Goal: Transaction & Acquisition: Download file/media

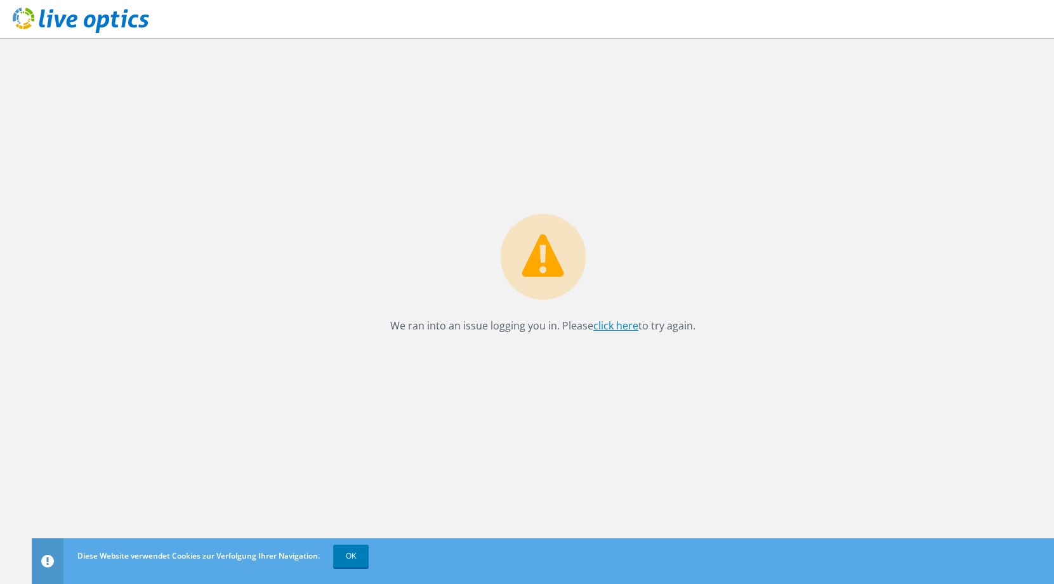
click at [610, 328] on link "click here" at bounding box center [615, 325] width 45 height 14
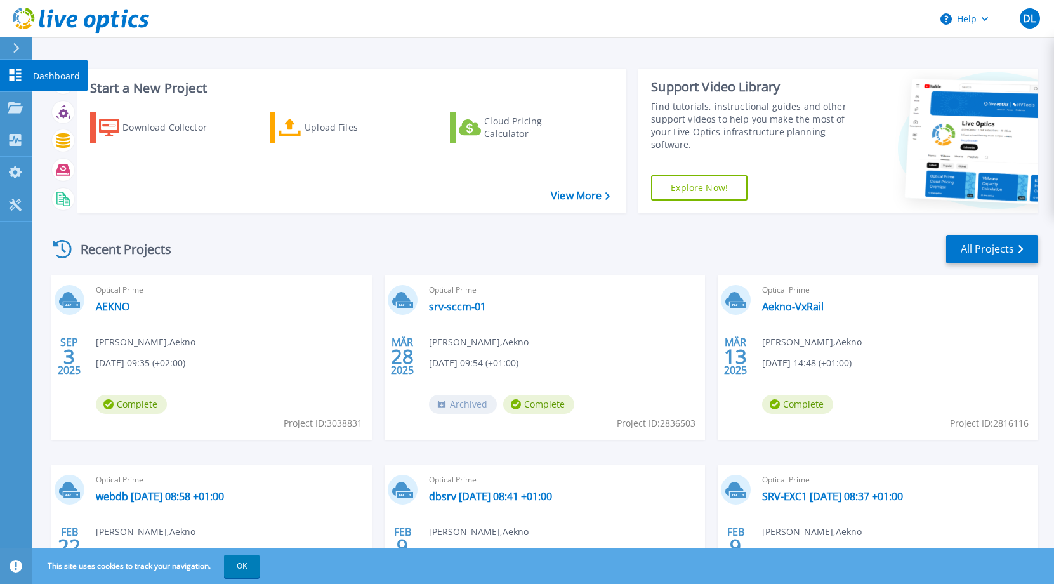
click at [16, 77] on icon at bounding box center [16, 75] width 12 height 12
click at [133, 362] on span "[DATE] 09:35 (+02:00)" at bounding box center [140, 363] width 89 height 14
click at [113, 311] on link "AEKNO" at bounding box center [113, 306] width 34 height 13
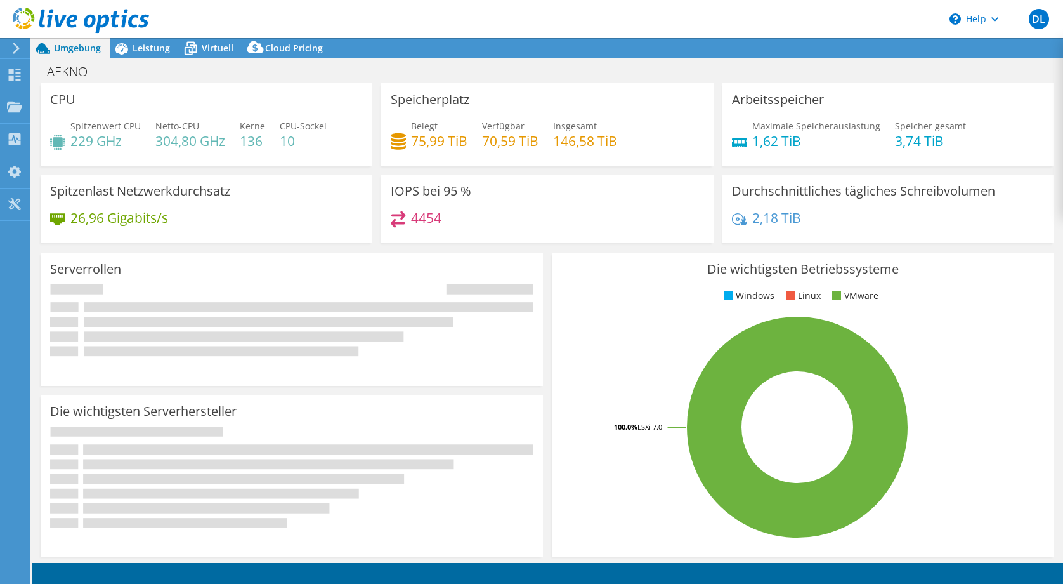
select select "USD"
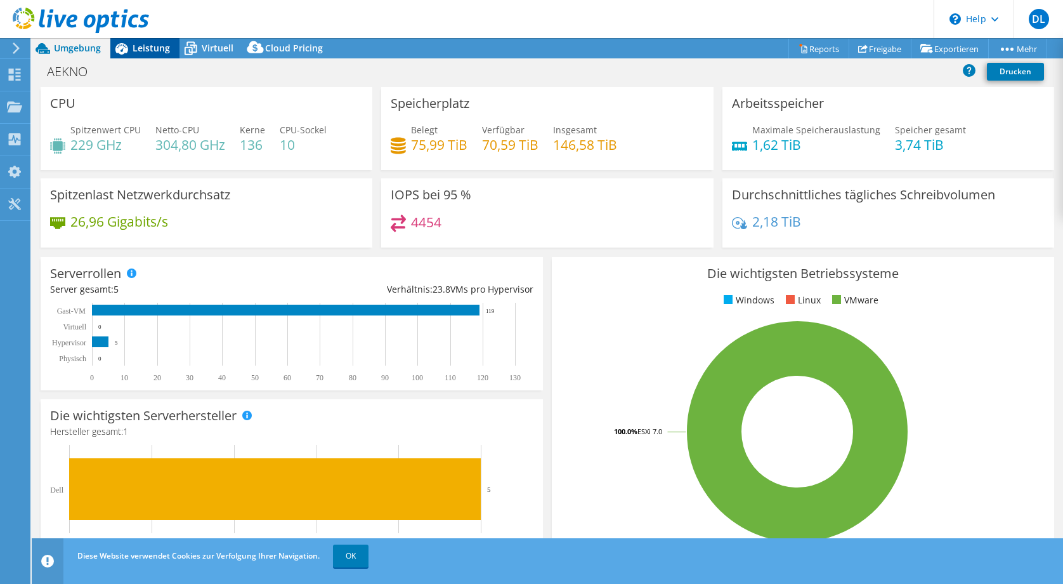
click at [143, 54] on div "Leistung" at bounding box center [144, 48] width 69 height 20
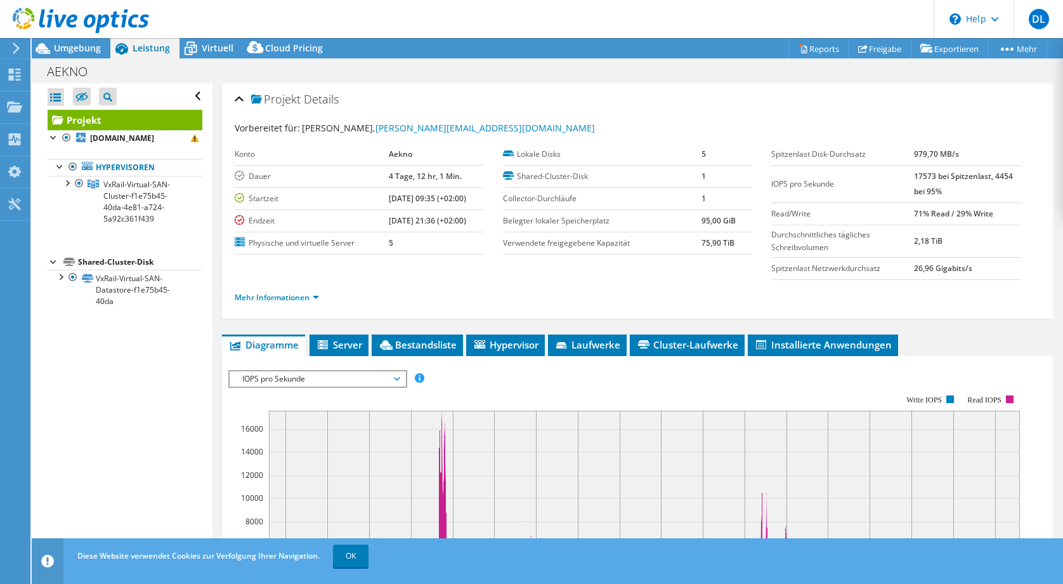
click at [43, 19] on use at bounding box center [81, 20] width 136 height 25
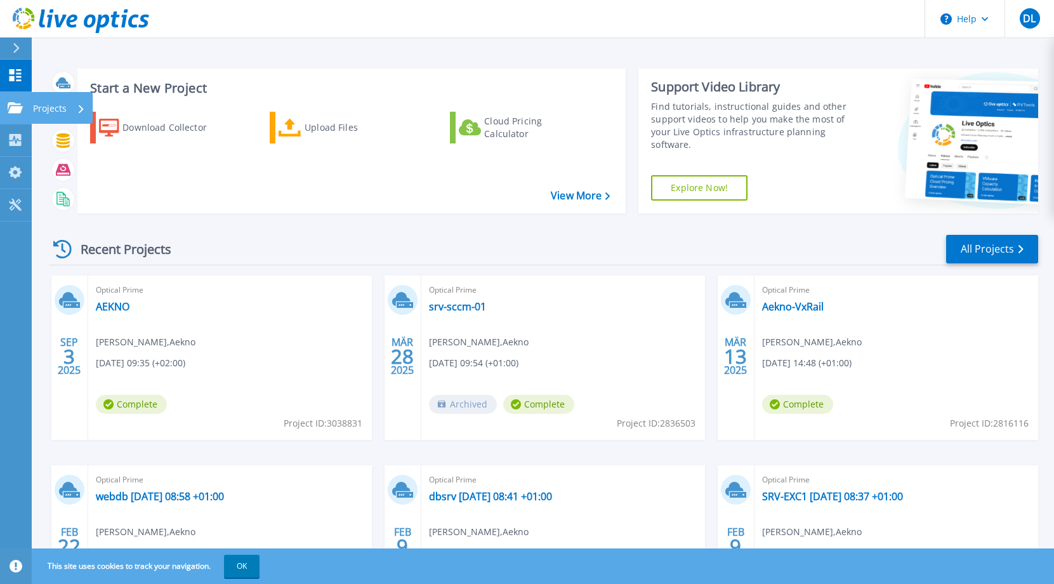
click at [20, 107] on icon at bounding box center [15, 107] width 15 height 11
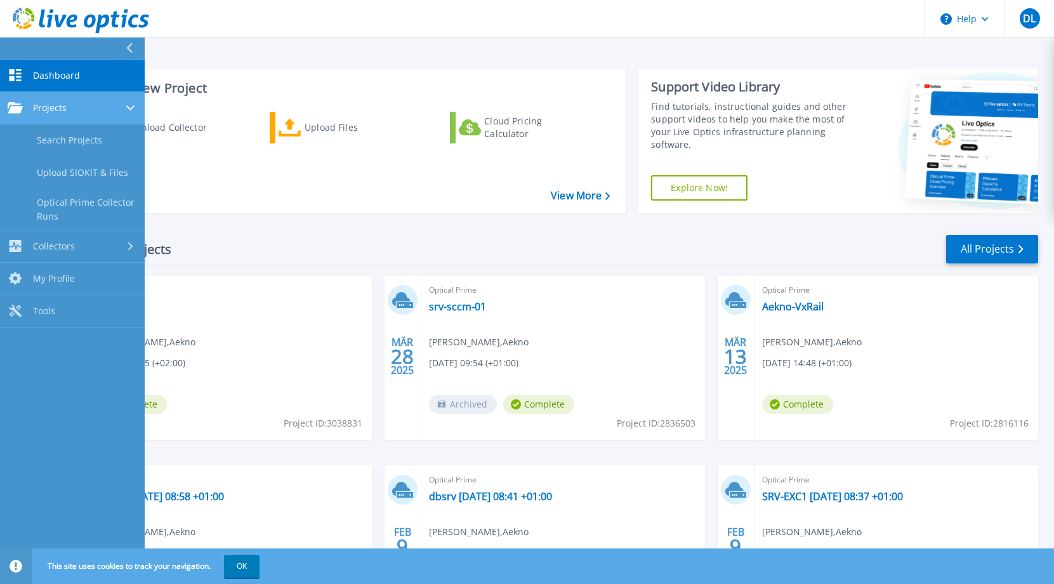
click at [49, 109] on span "Projects" at bounding box center [50, 107] width 34 height 11
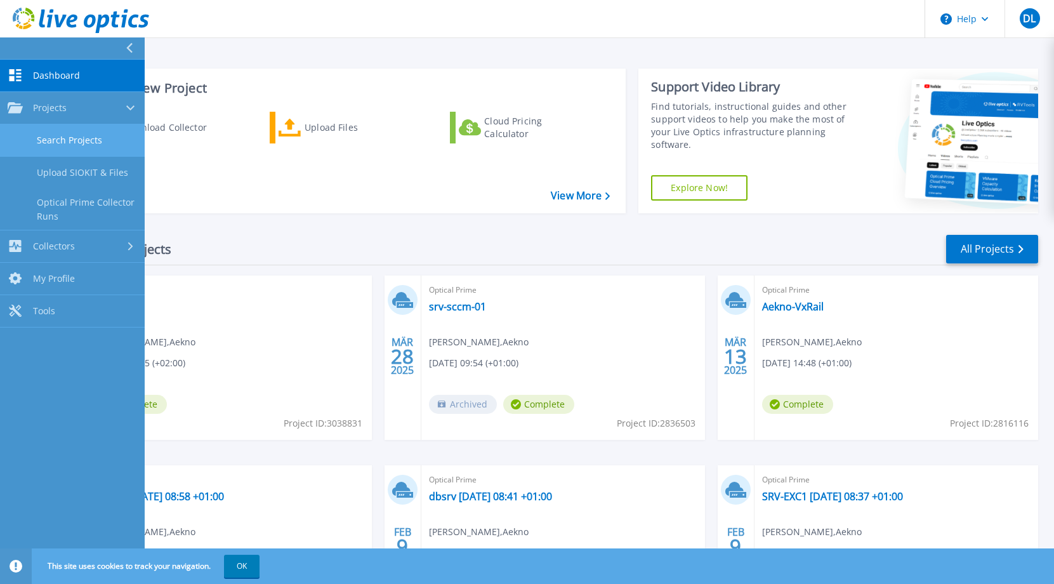
click at [53, 136] on link "Search Projects" at bounding box center [72, 140] width 145 height 32
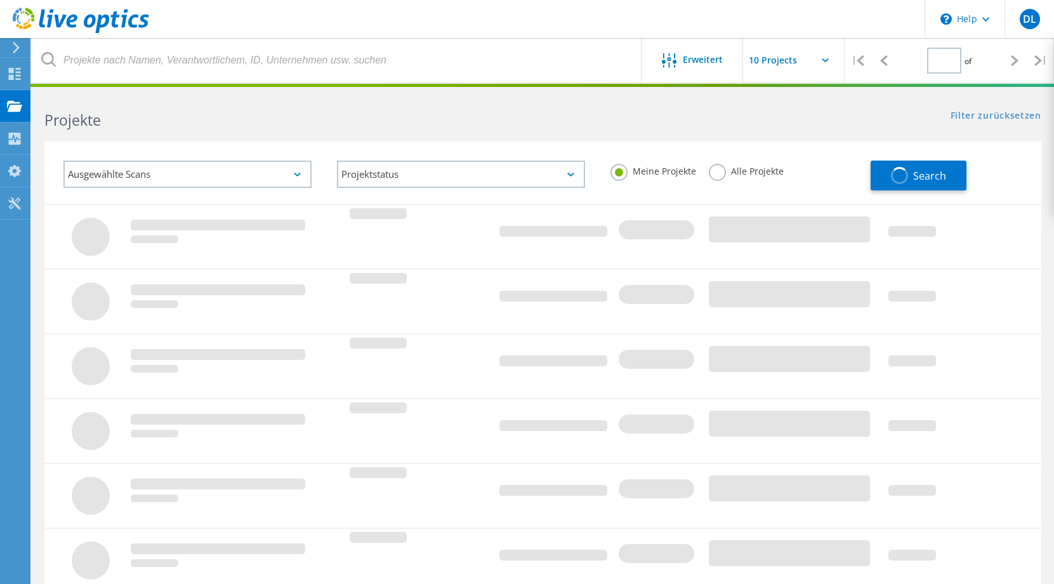
type input "1"
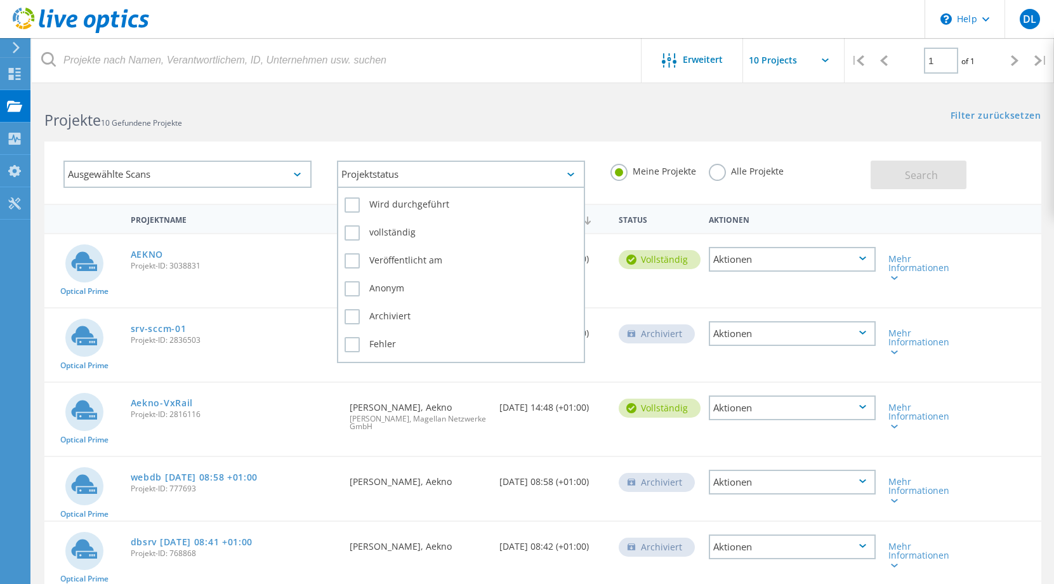
click at [485, 185] on div "Projektstatus" at bounding box center [461, 173] width 248 height 27
click at [360, 207] on label "Wird durchgeführt" at bounding box center [460, 204] width 233 height 15
click at [0, 0] on input "Wird durchgeführt" at bounding box center [0, 0] width 0 height 0
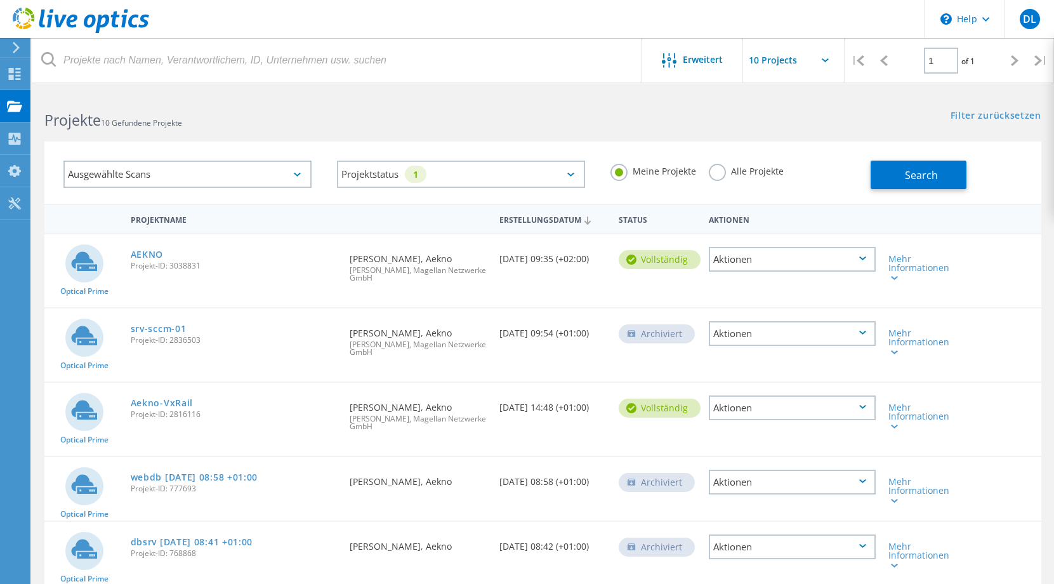
click at [749, 169] on label "Alle Projekte" at bounding box center [746, 170] width 75 height 12
click at [0, 0] on input "Alle Projekte" at bounding box center [0, 0] width 0 height 0
click at [987, 177] on div "Search" at bounding box center [952, 168] width 164 height 41
click at [933, 178] on span "Search" at bounding box center [921, 175] width 33 height 14
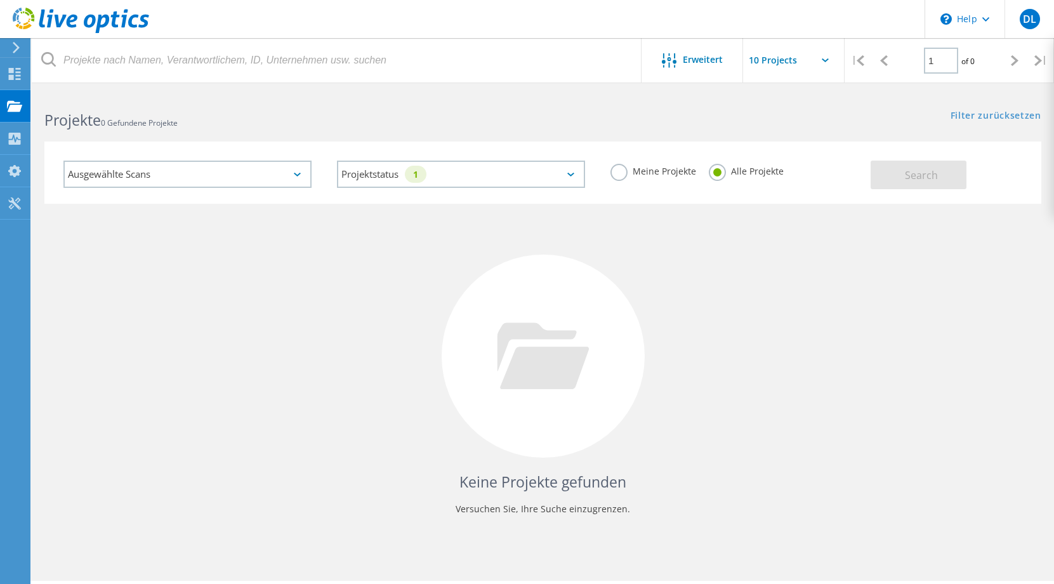
click at [273, 180] on div "Ausgewählte Scans" at bounding box center [187, 173] width 248 height 27
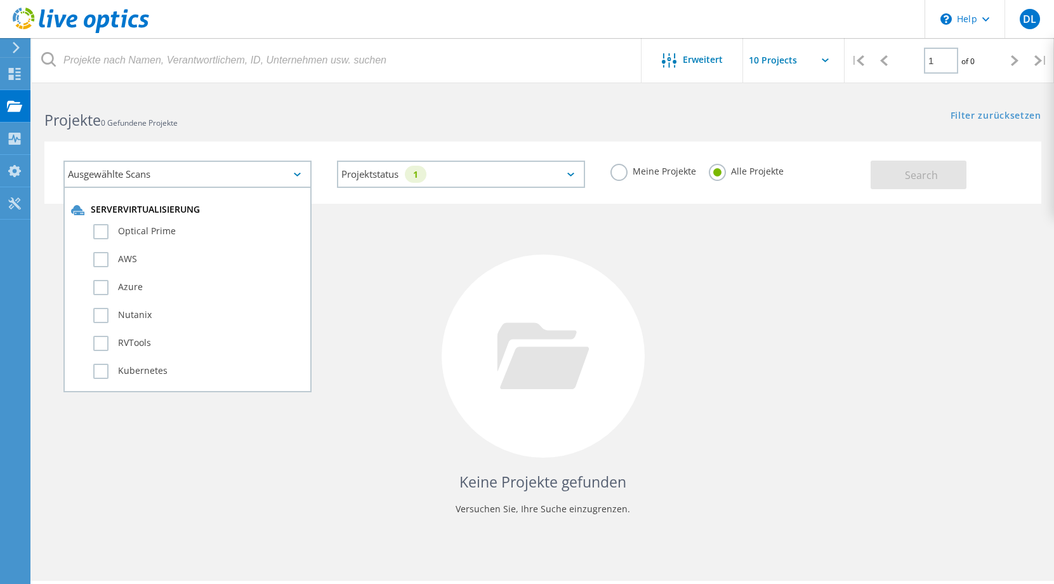
click at [273, 180] on div "Ausgewählte Scans" at bounding box center [187, 173] width 248 height 27
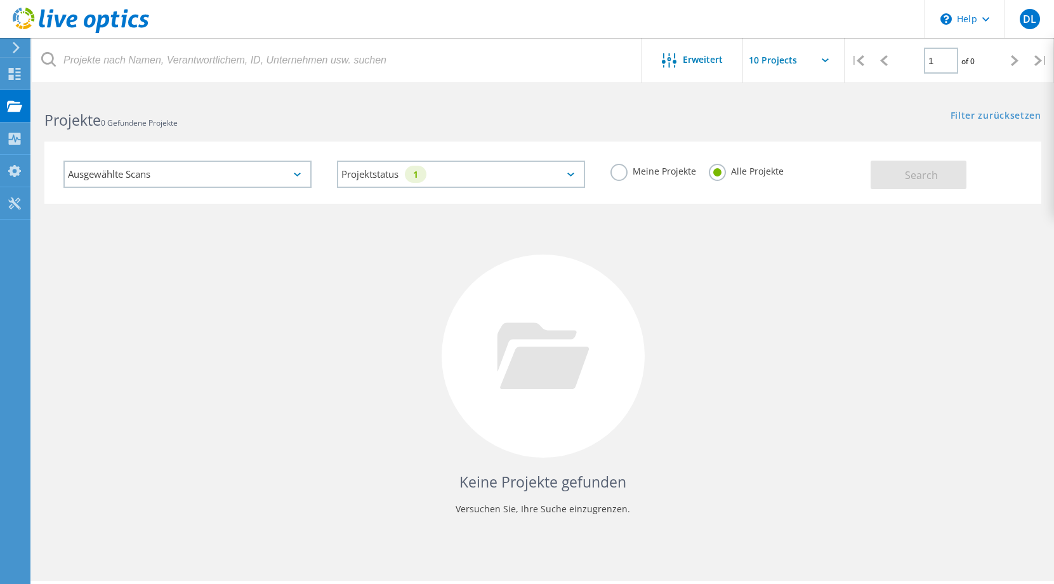
click at [790, 67] on input "text" at bounding box center [806, 60] width 127 height 44
click at [53, 79] on div "Instrumententafel" at bounding box center [75, 74] width 90 height 32
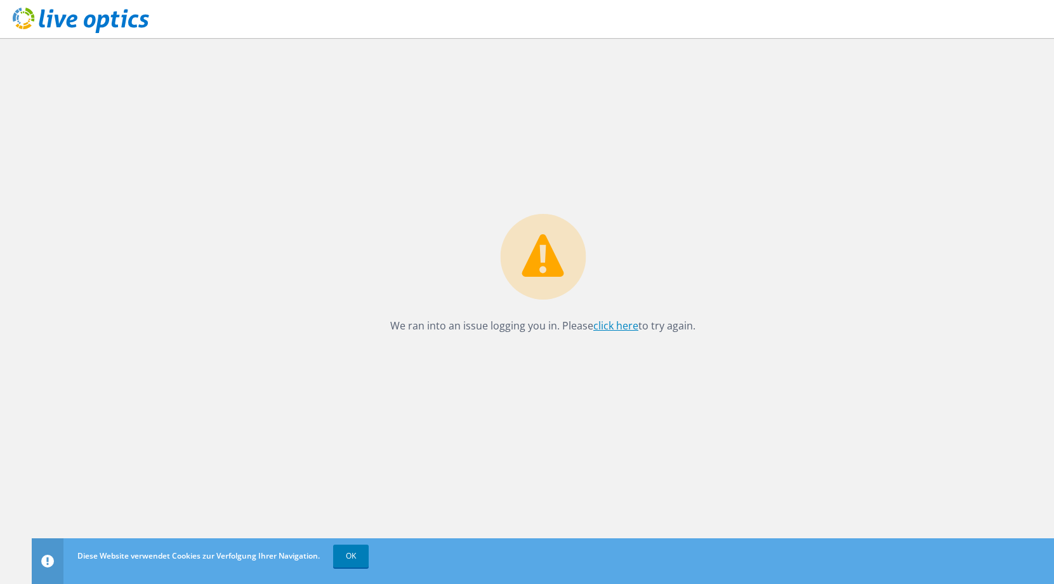
click at [610, 330] on link "click here" at bounding box center [615, 325] width 45 height 14
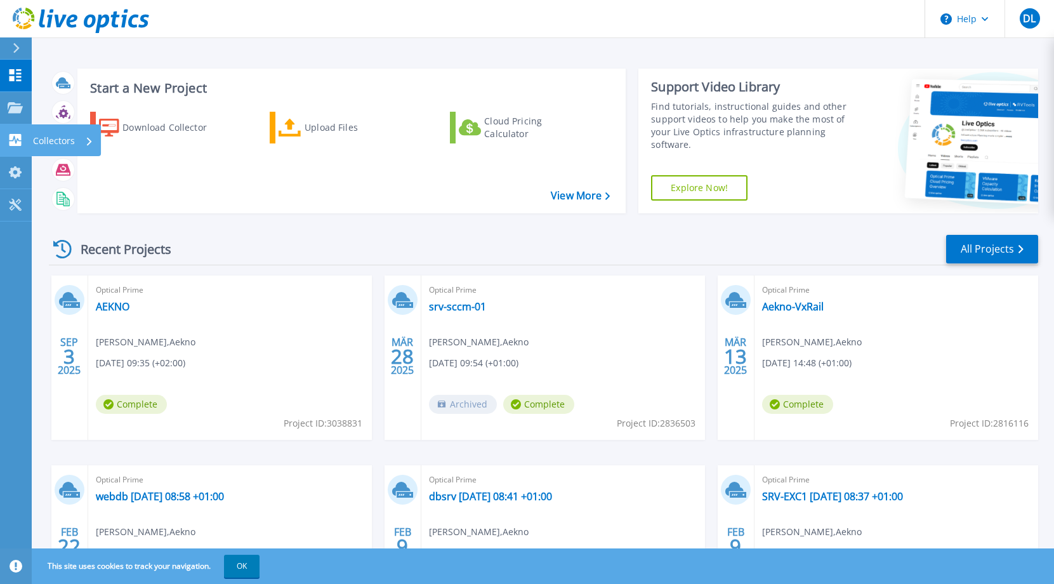
click at [16, 143] on icon at bounding box center [15, 140] width 15 height 12
click at [217, 232] on div "Recent Projects All Projects [DATE] Optical Prime AEKNO [PERSON_NAME] , [GEOGRA…" at bounding box center [543, 443] width 989 height 441
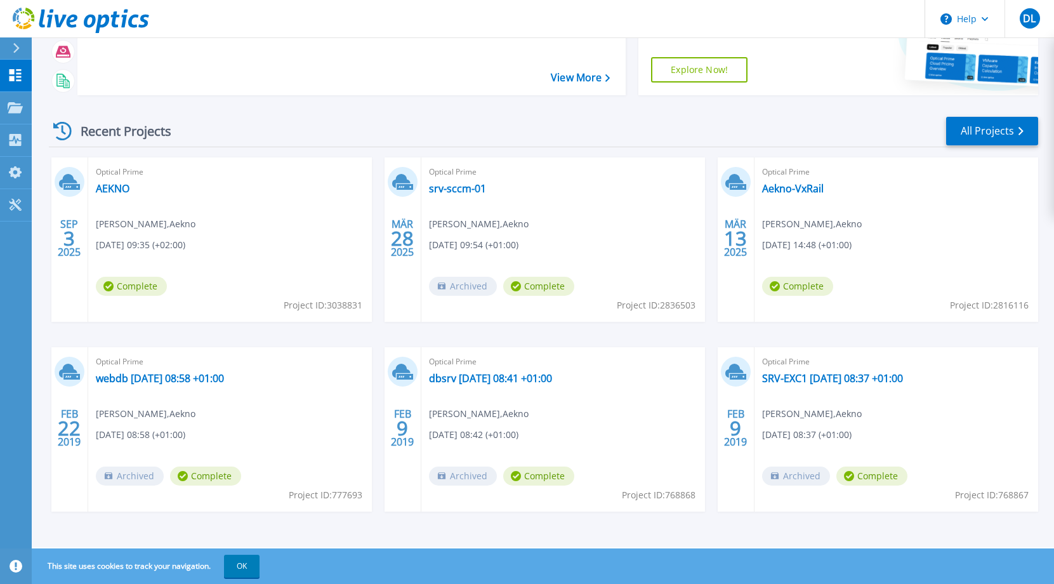
scroll to position [119, 0]
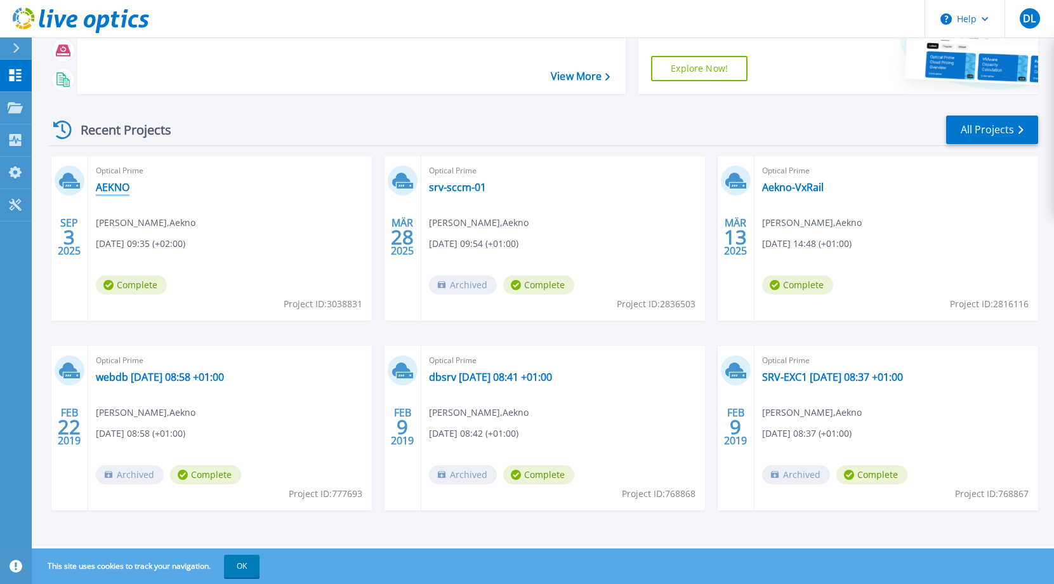
click at [113, 192] on link "AEKNO" at bounding box center [113, 187] width 34 height 13
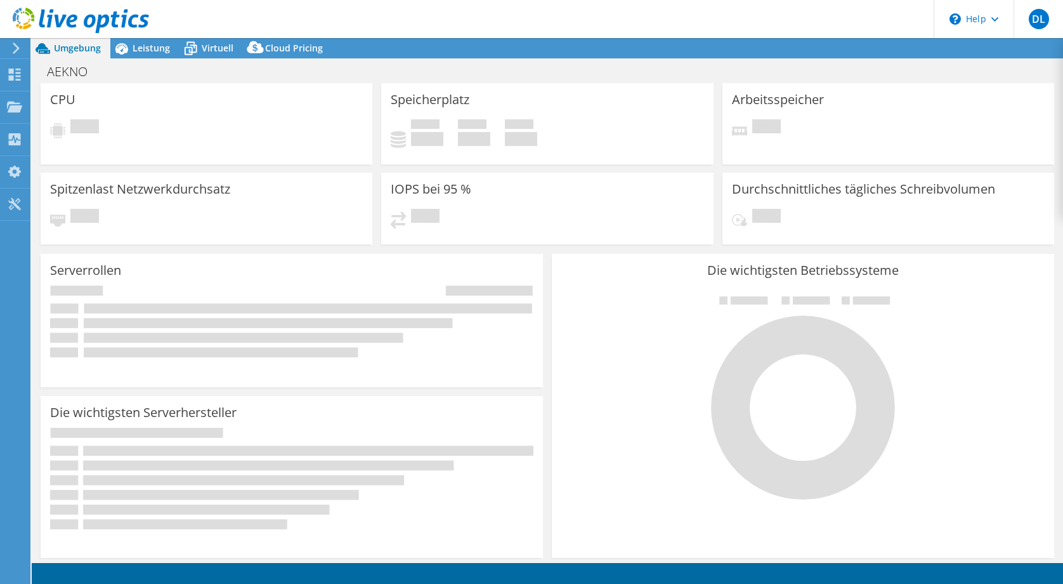
select select "USD"
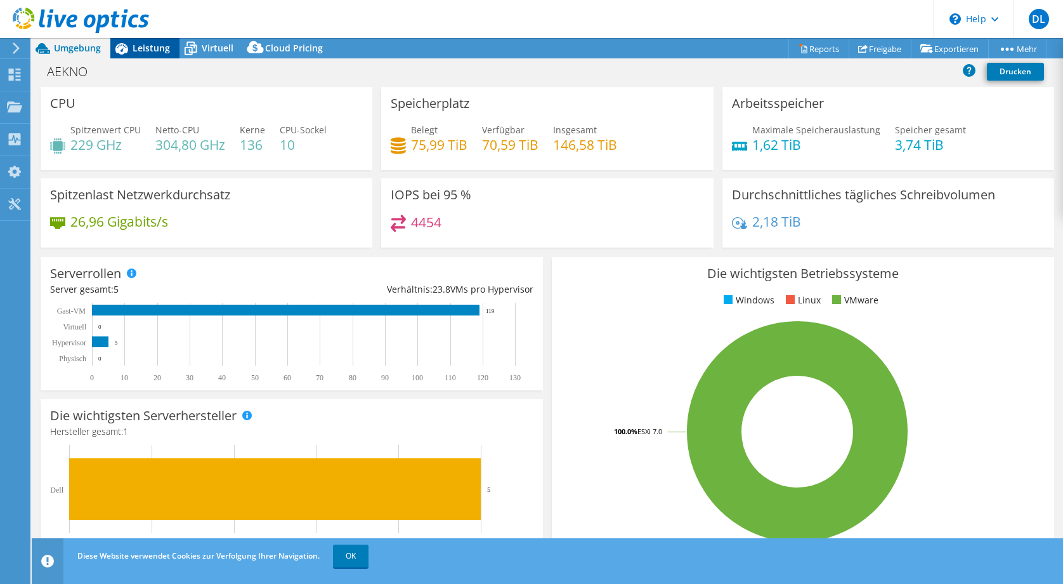
click at [154, 55] on div "Leistung" at bounding box center [144, 48] width 69 height 20
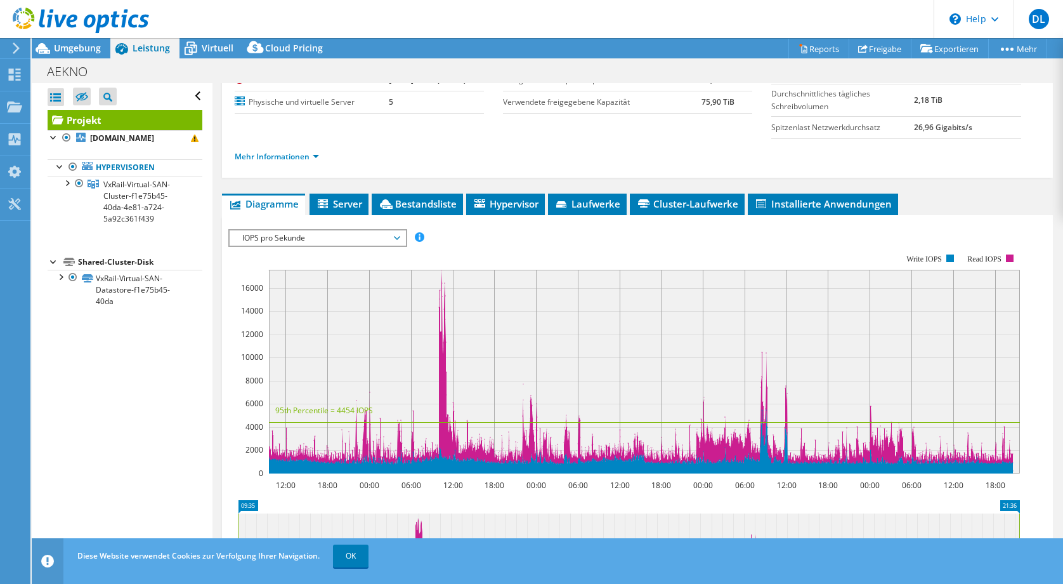
scroll to position [15, 0]
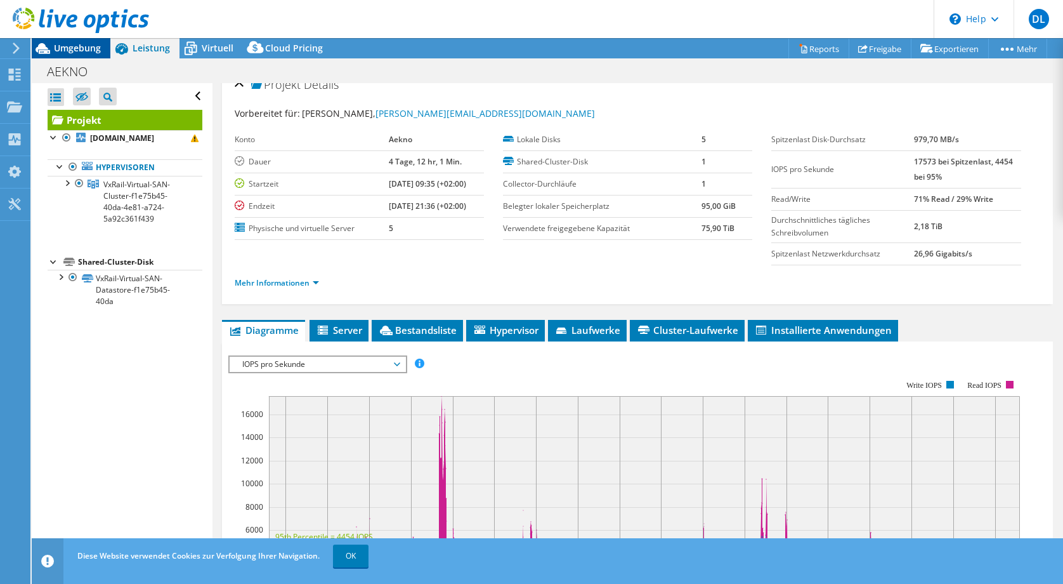
click at [74, 49] on span "Umgebung" at bounding box center [77, 48] width 47 height 12
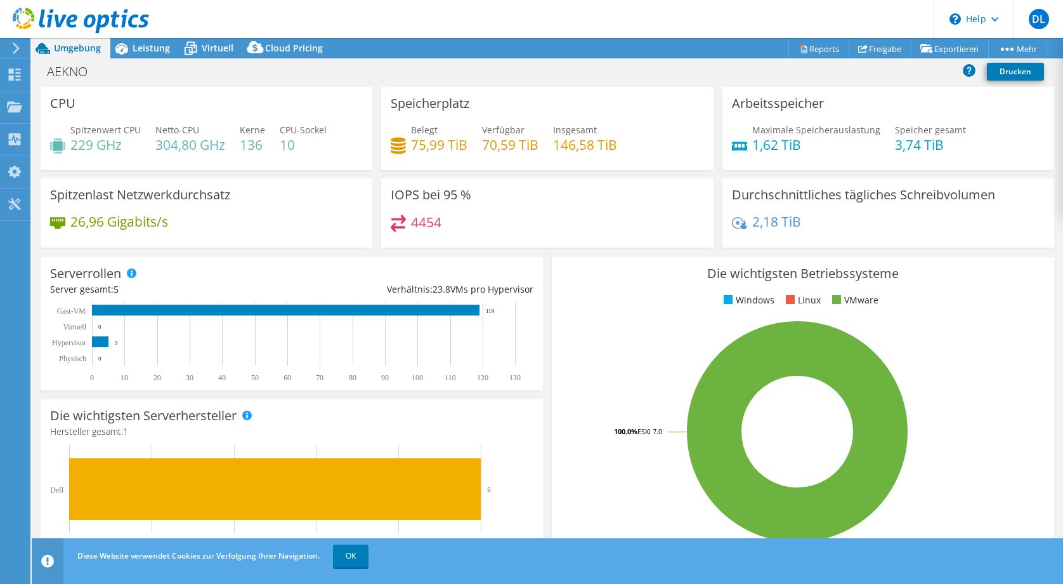
click at [8, 50] on div at bounding box center [14, 48] width 14 height 11
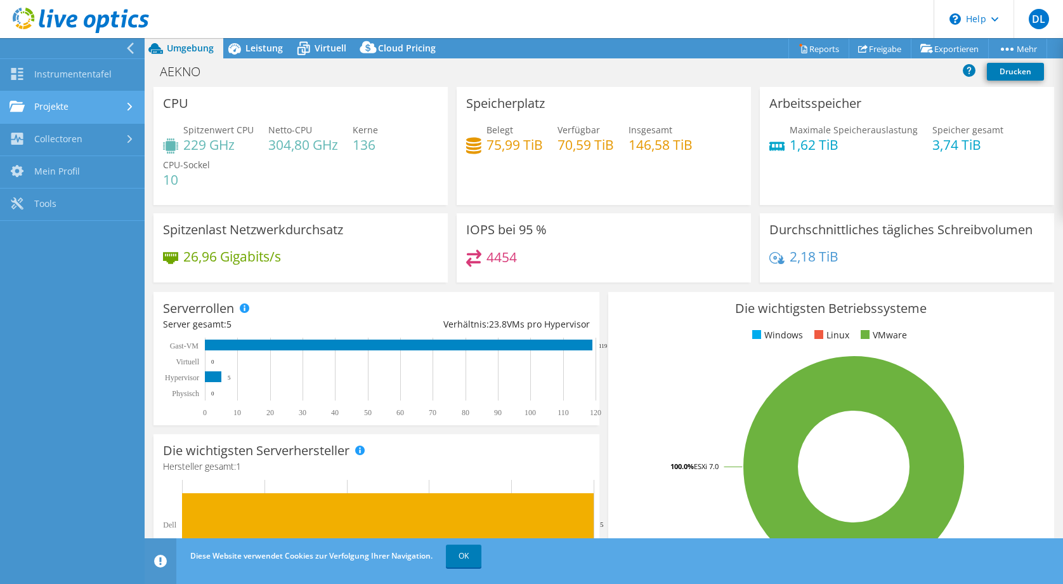
click at [69, 98] on link "Projekte" at bounding box center [72, 107] width 145 height 32
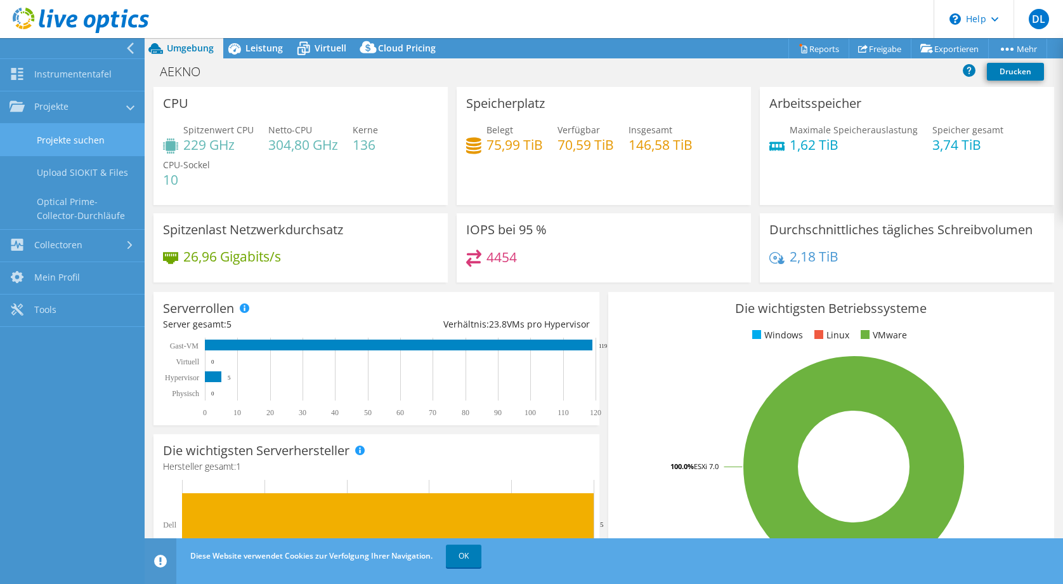
click at [77, 147] on link "Projekte suchen" at bounding box center [72, 140] width 145 height 32
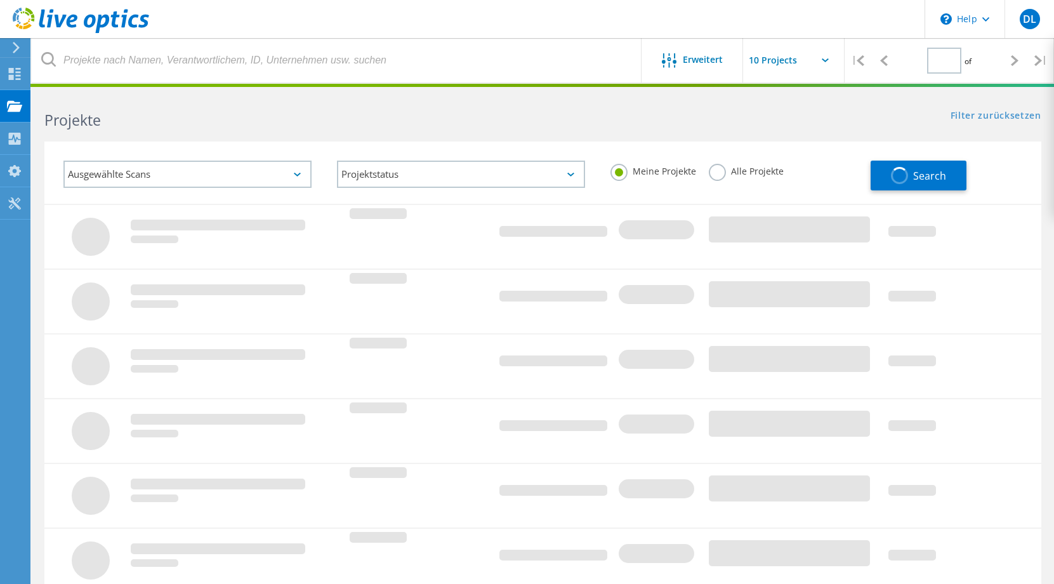
type input "1"
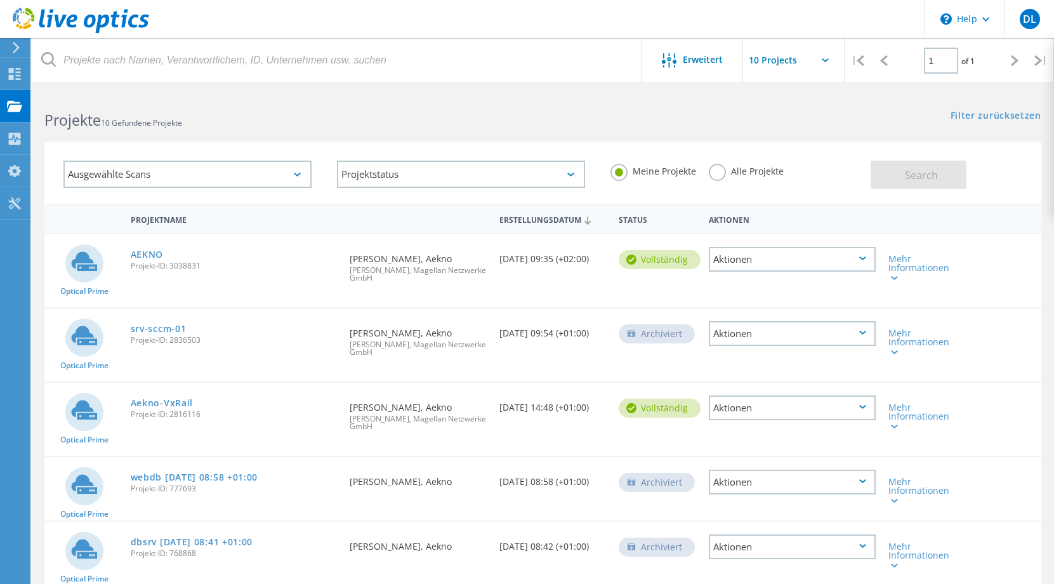
click at [733, 257] on div "Aktionen" at bounding box center [792, 259] width 167 height 25
click at [934, 271] on div "Mehr Informationen" at bounding box center [921, 267] width 67 height 27
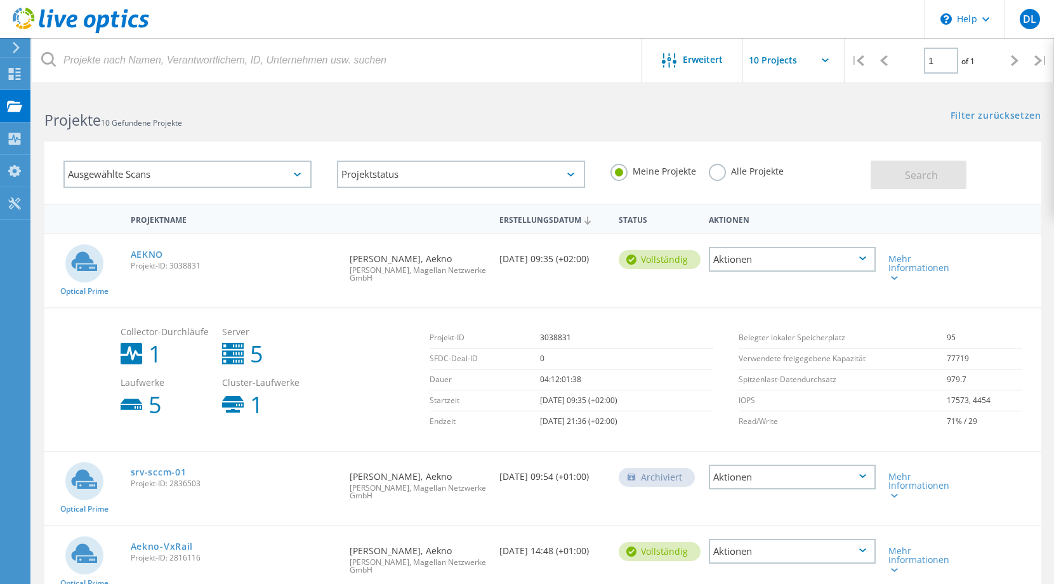
click at [726, 259] on div "Aktionen" at bounding box center [792, 259] width 167 height 25
click at [749, 231] on div "Projekt anzeigen" at bounding box center [792, 230] width 164 height 20
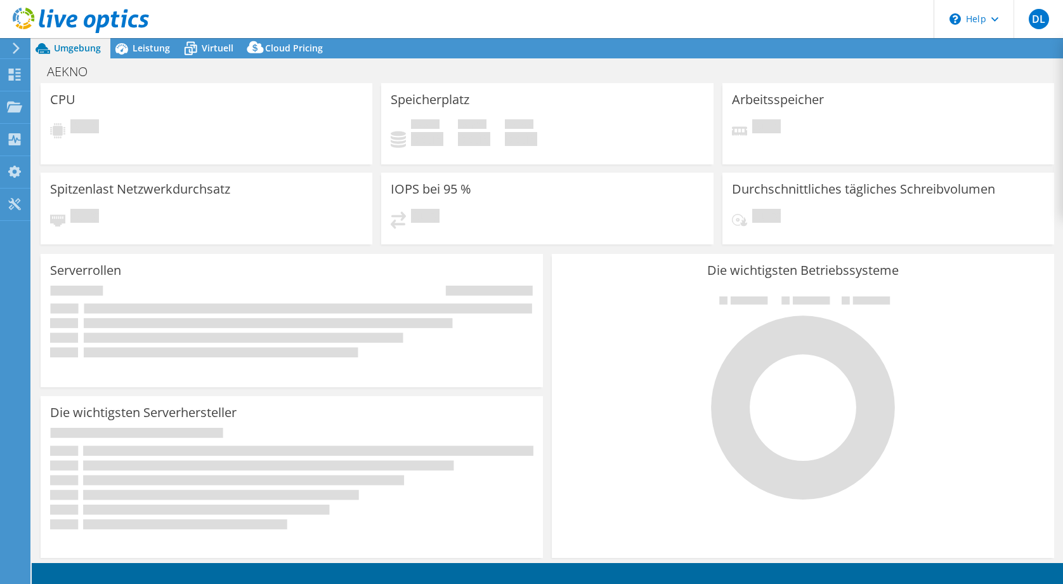
select select "USD"
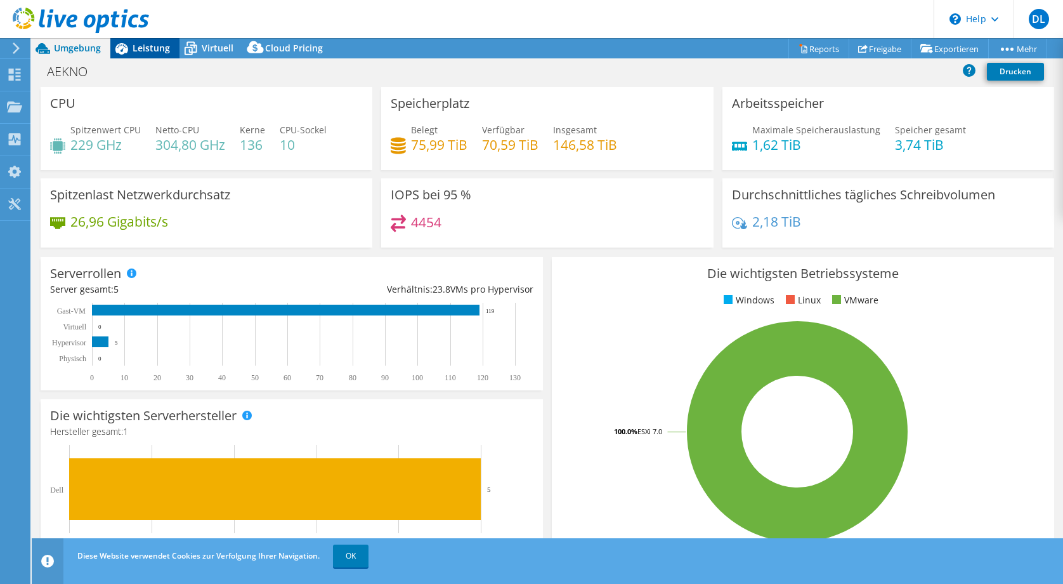
click at [144, 53] on span "Leistung" at bounding box center [151, 48] width 37 height 12
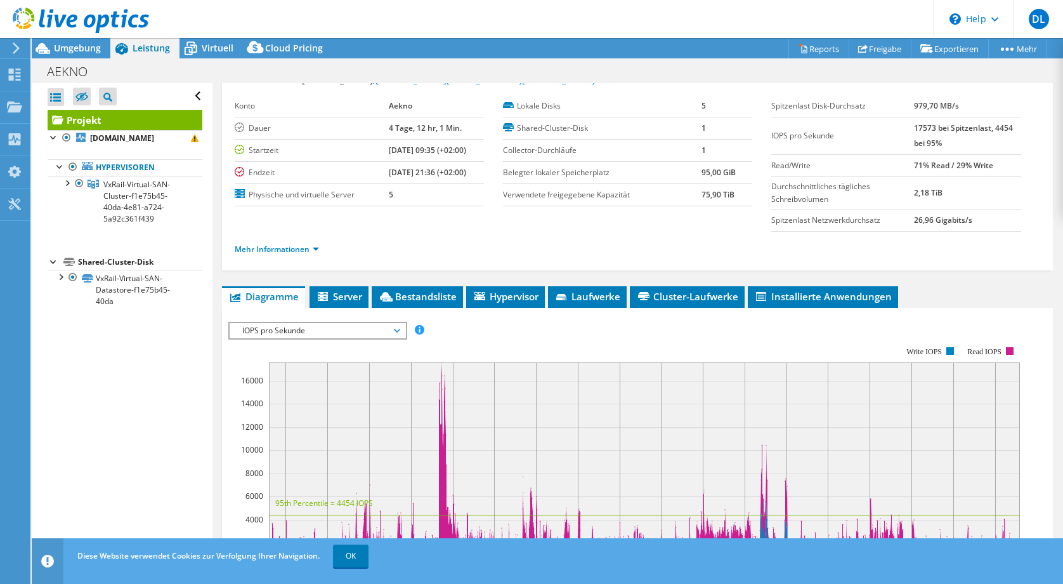
scroll to position [127, 0]
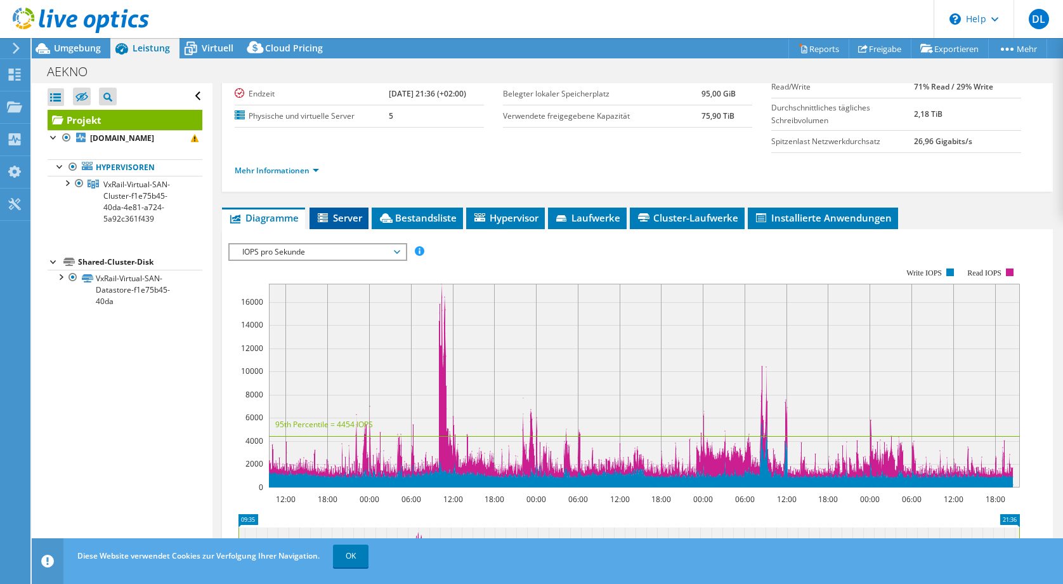
click at [348, 218] on span "Server" at bounding box center [339, 217] width 46 height 13
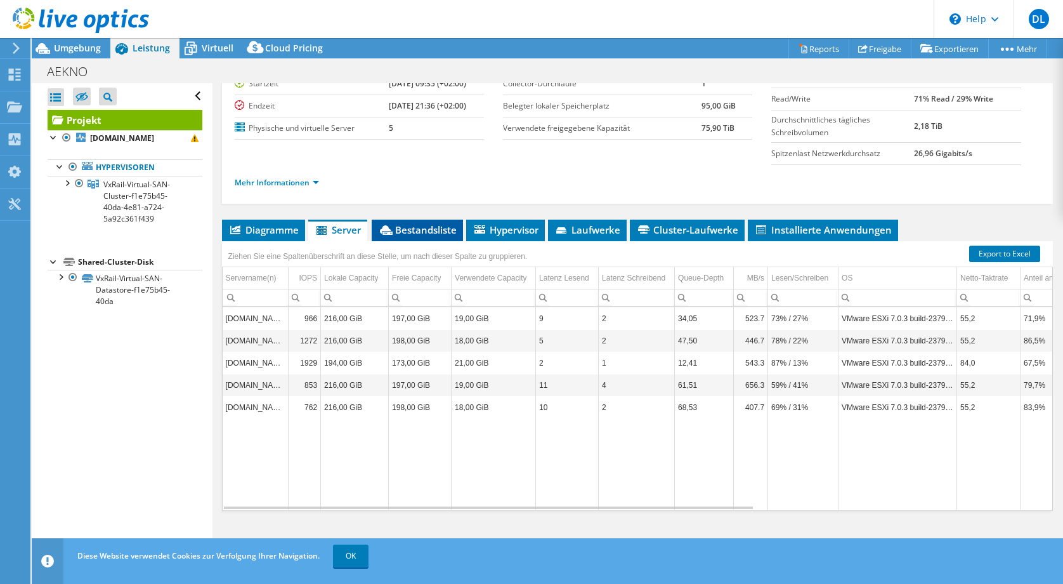
click at [403, 225] on span "Bestandsliste" at bounding box center [417, 229] width 79 height 13
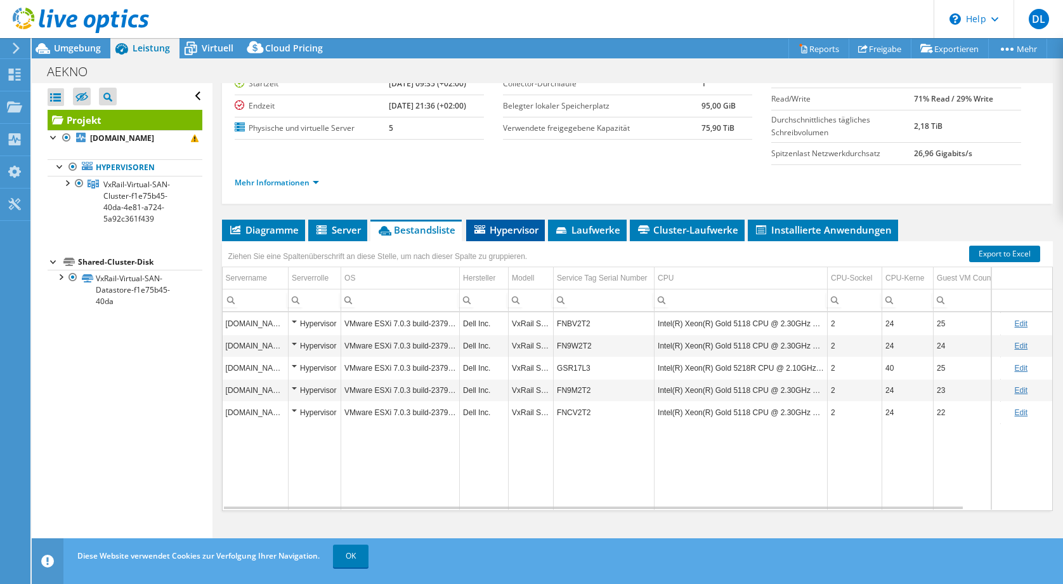
click at [482, 225] on icon at bounding box center [479, 229] width 11 height 8
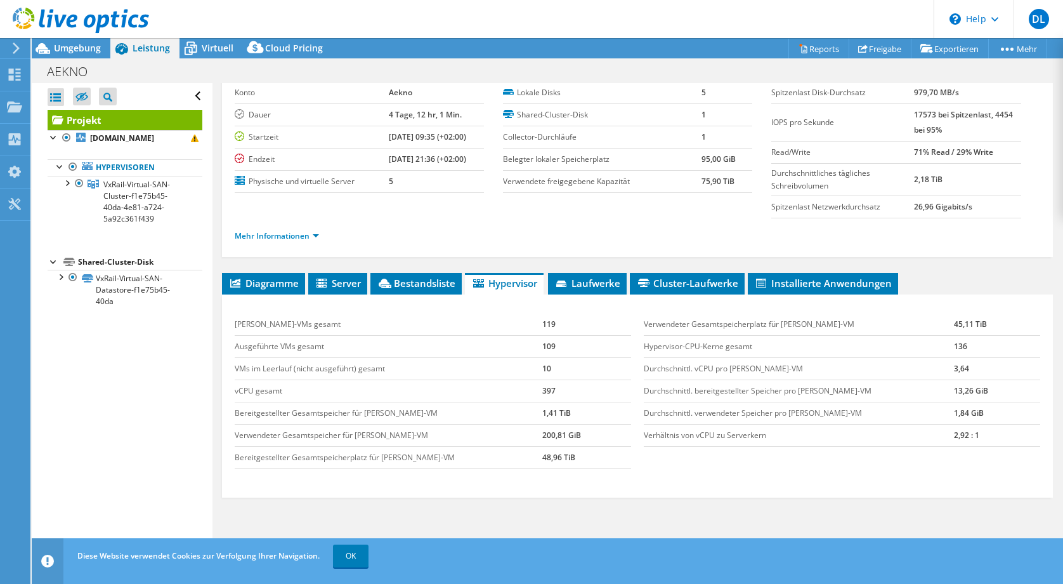
scroll to position [0, 0]
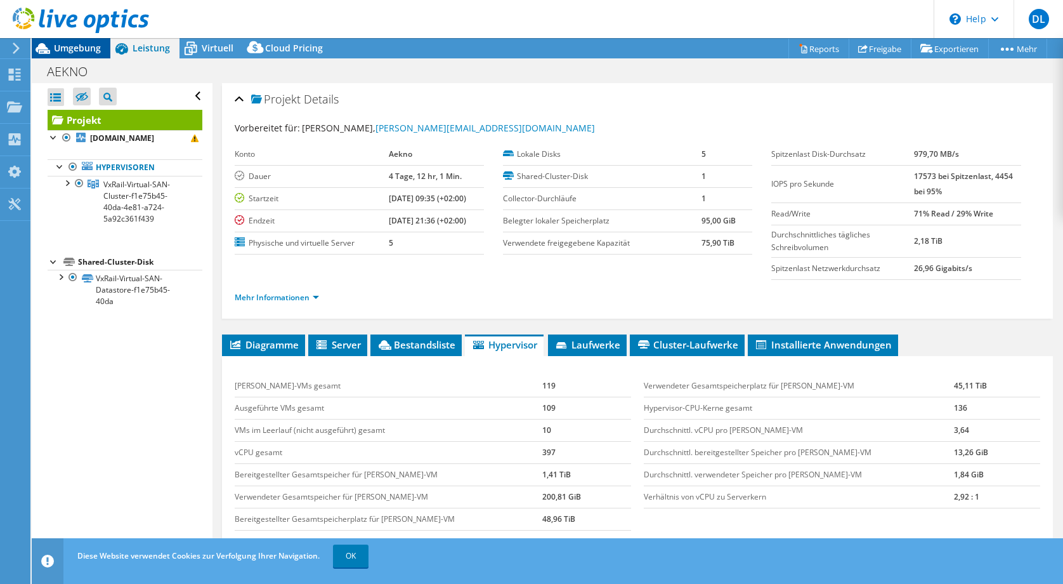
click at [83, 53] on span "Umgebung" at bounding box center [77, 48] width 47 height 12
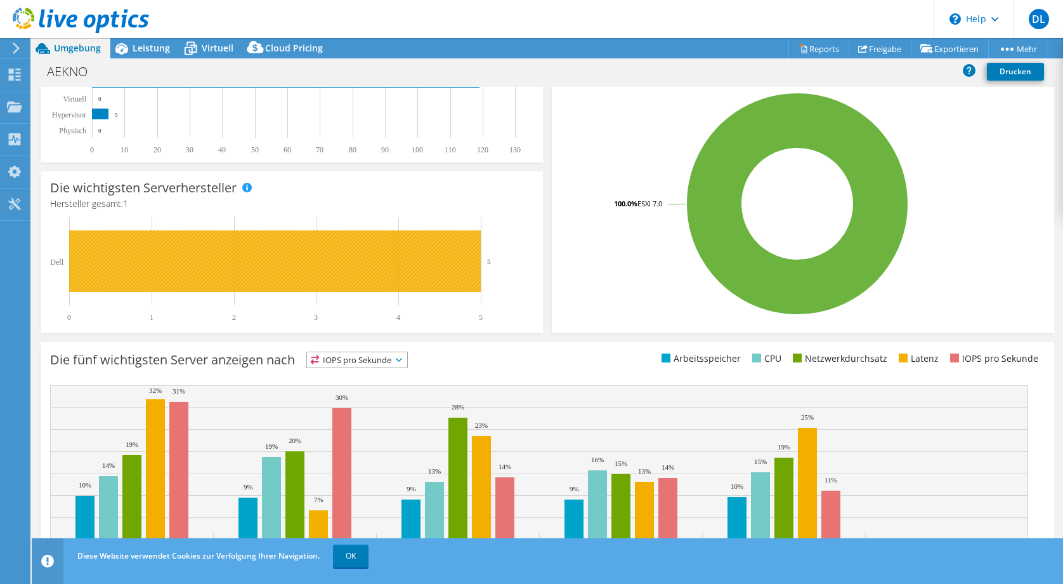
scroll to position [263, 0]
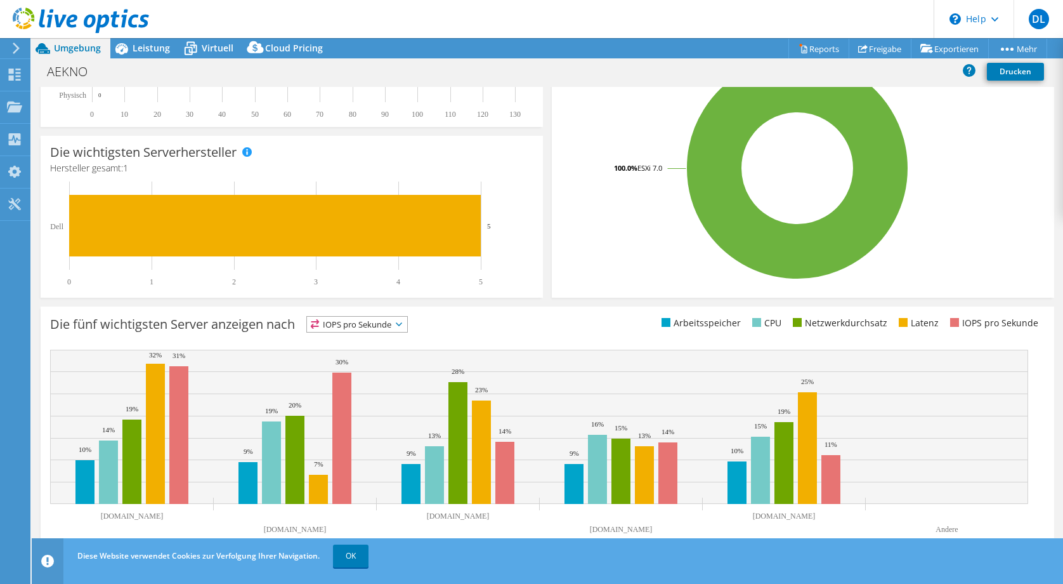
click at [376, 326] on span "IOPS pro Sekunde" at bounding box center [357, 324] width 100 height 15
click at [374, 350] on li "Arbeitsspeicher" at bounding box center [357, 359] width 100 height 18
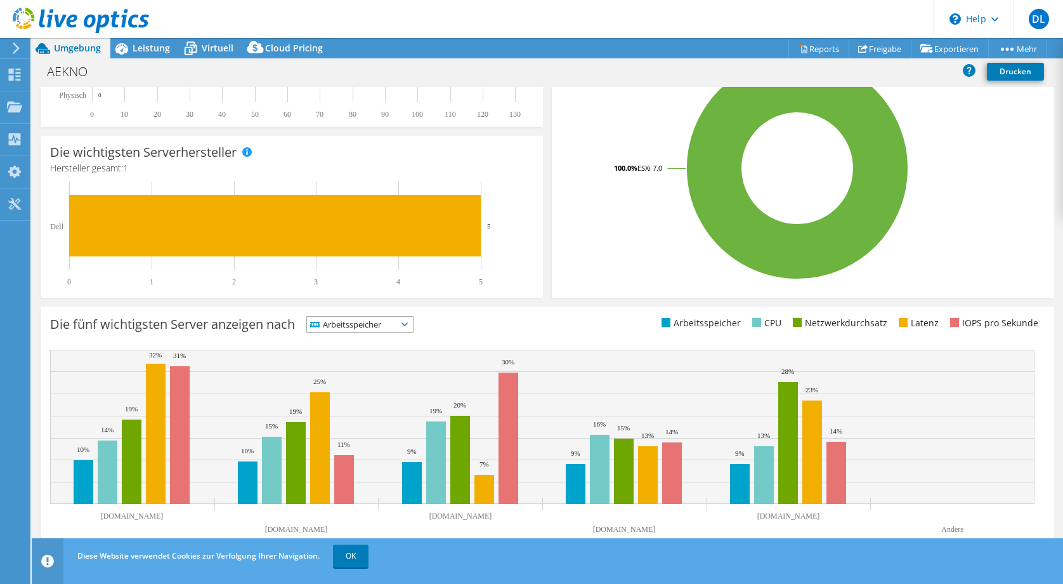
scroll to position [0, 0]
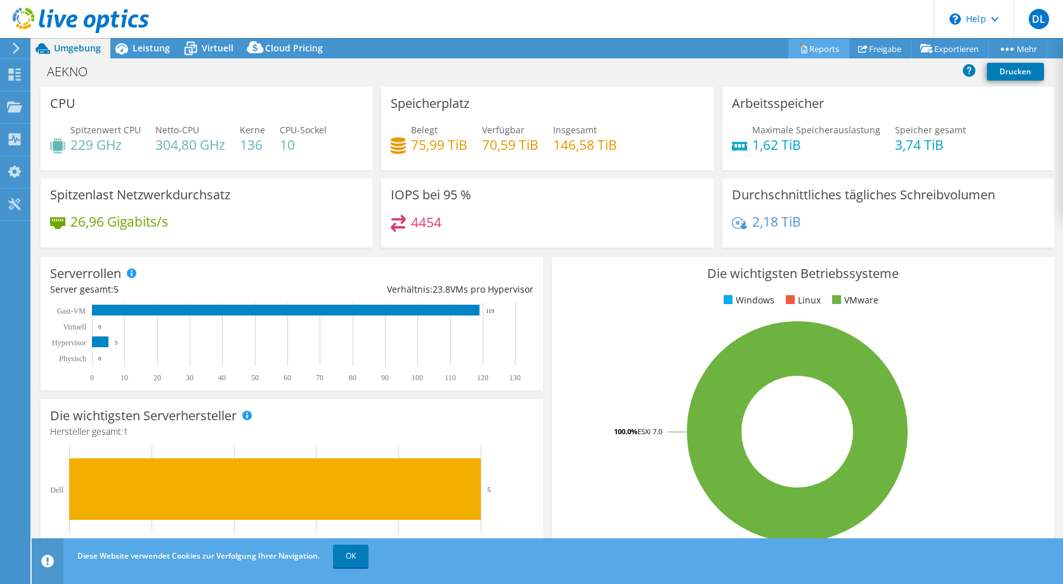
click at [801, 49] on icon at bounding box center [804, 50] width 6 height 8
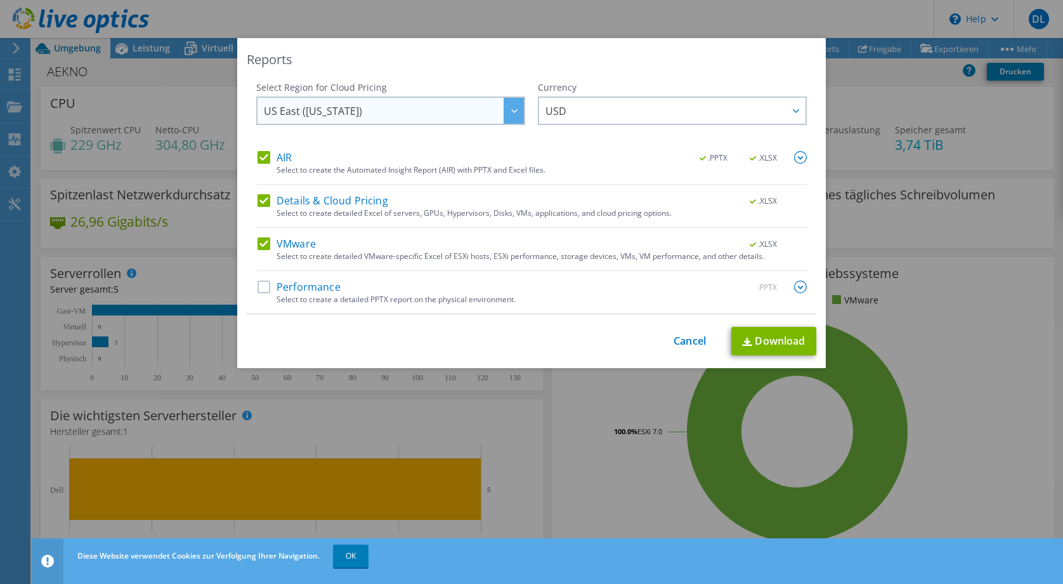
click at [380, 105] on span "US East ([US_STATE])" at bounding box center [394, 111] width 260 height 26
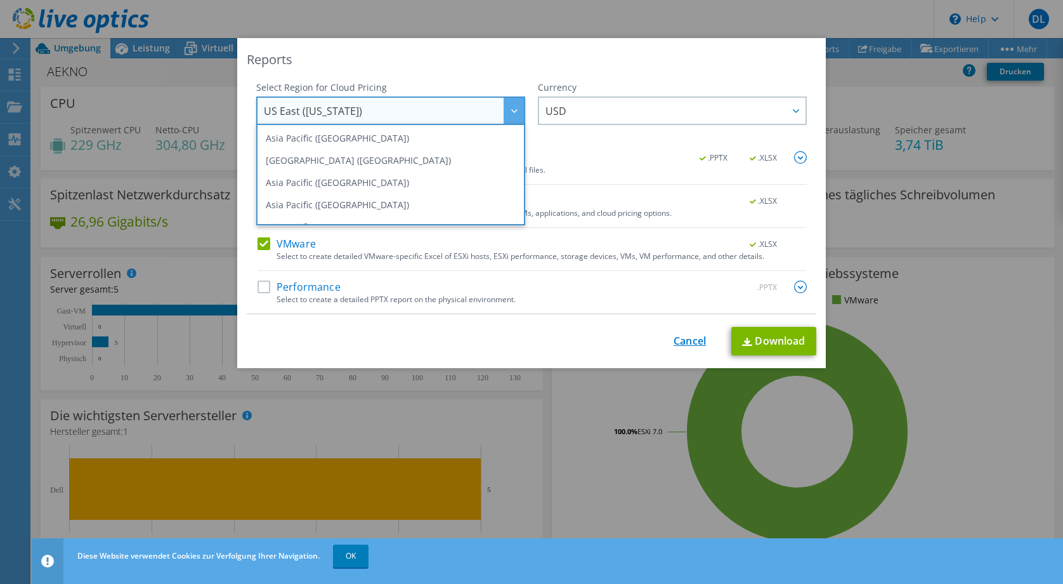
click at [674, 337] on link "Cancel" at bounding box center [690, 341] width 32 height 12
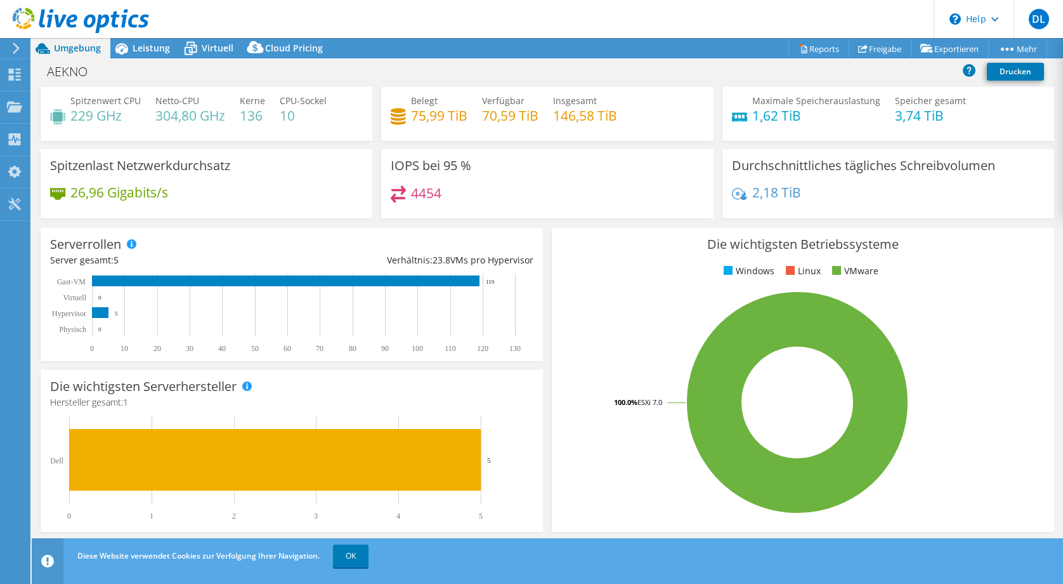
scroll to position [10, 0]
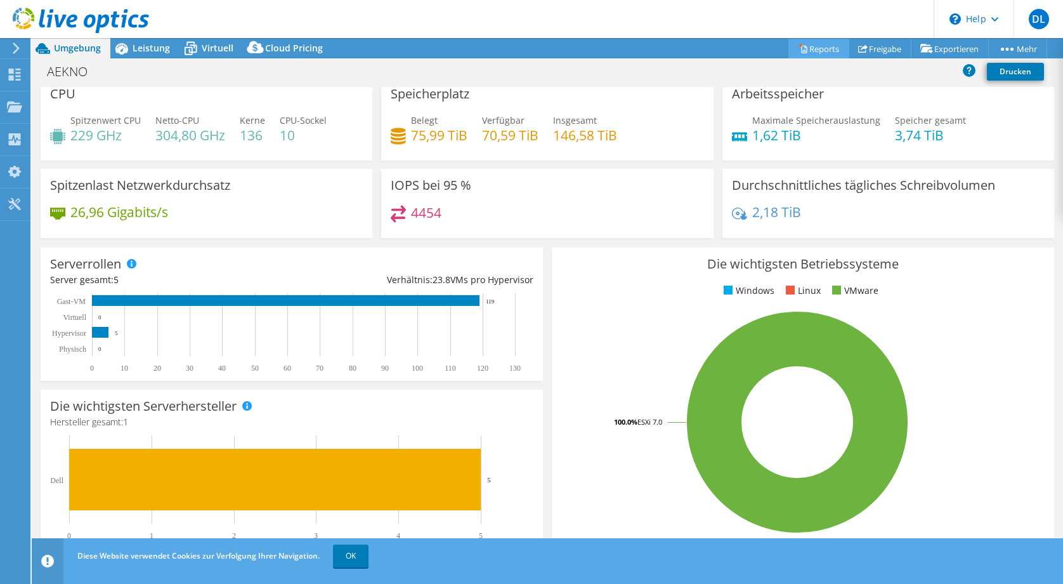
click at [799, 49] on icon at bounding box center [804, 49] width 10 height 10
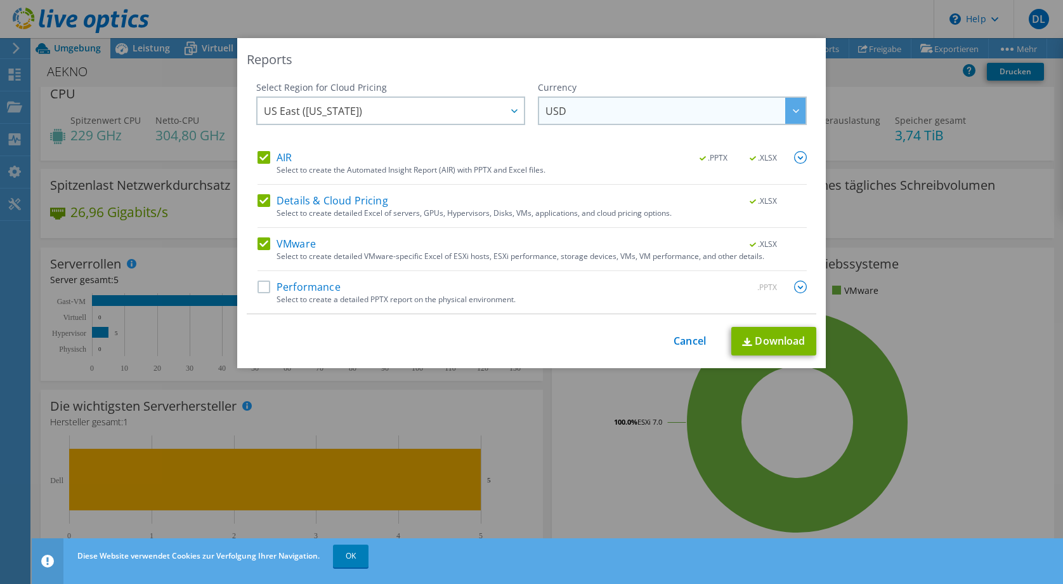
click at [551, 107] on span "USD" at bounding box center [556, 114] width 21 height 20
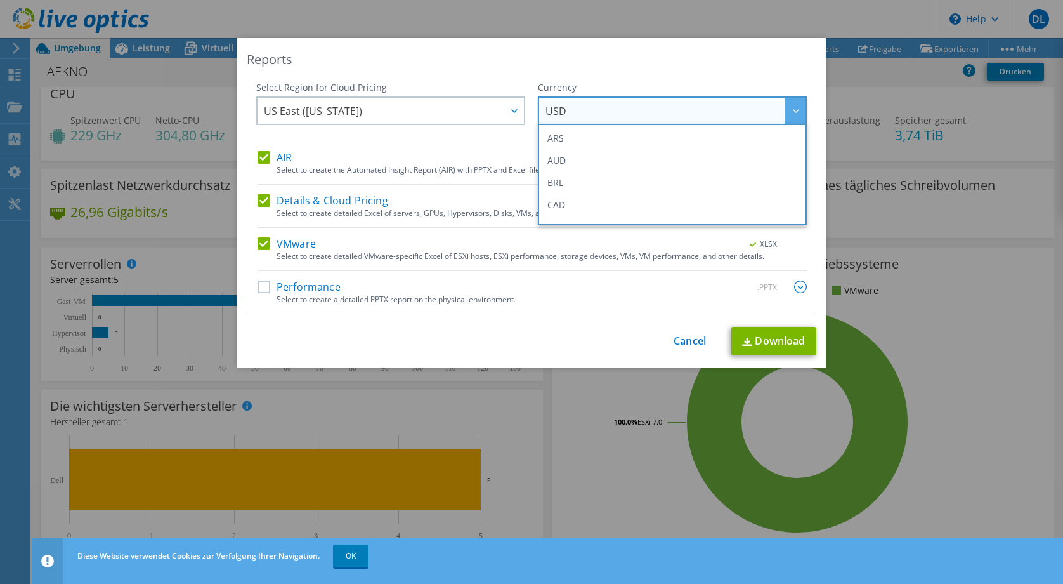
click at [551, 107] on span "USD" at bounding box center [556, 114] width 21 height 20
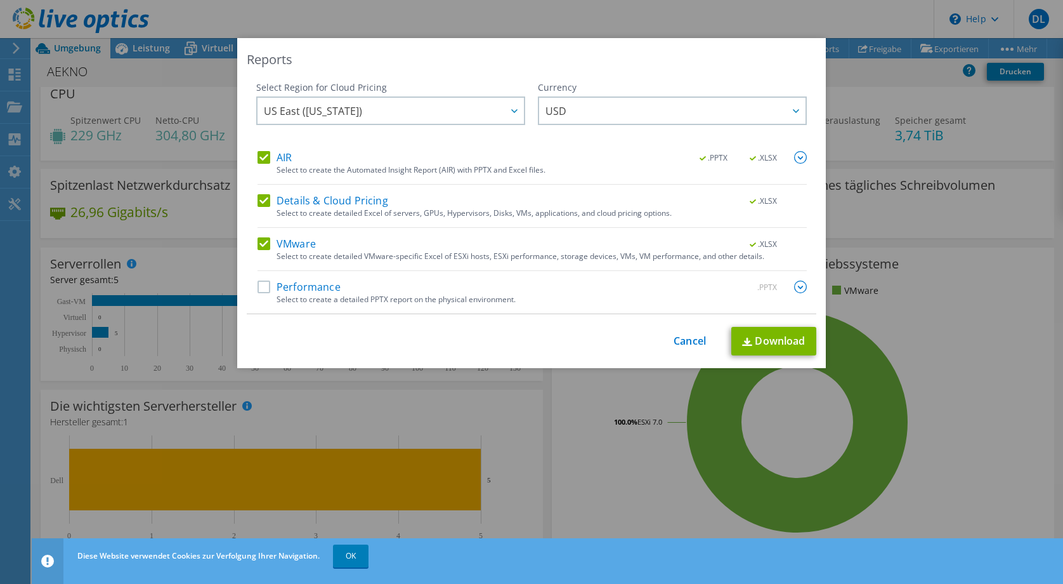
click at [258, 155] on label "AIR" at bounding box center [275, 157] width 34 height 13
click at [0, 0] on input "AIR" at bounding box center [0, 0] width 0 height 0
click at [260, 200] on label "Details & Cloud Pricing" at bounding box center [323, 200] width 131 height 13
click at [0, 0] on input "Details & Cloud Pricing" at bounding box center [0, 0] width 0 height 0
click at [259, 289] on label "Performance" at bounding box center [299, 286] width 83 height 13
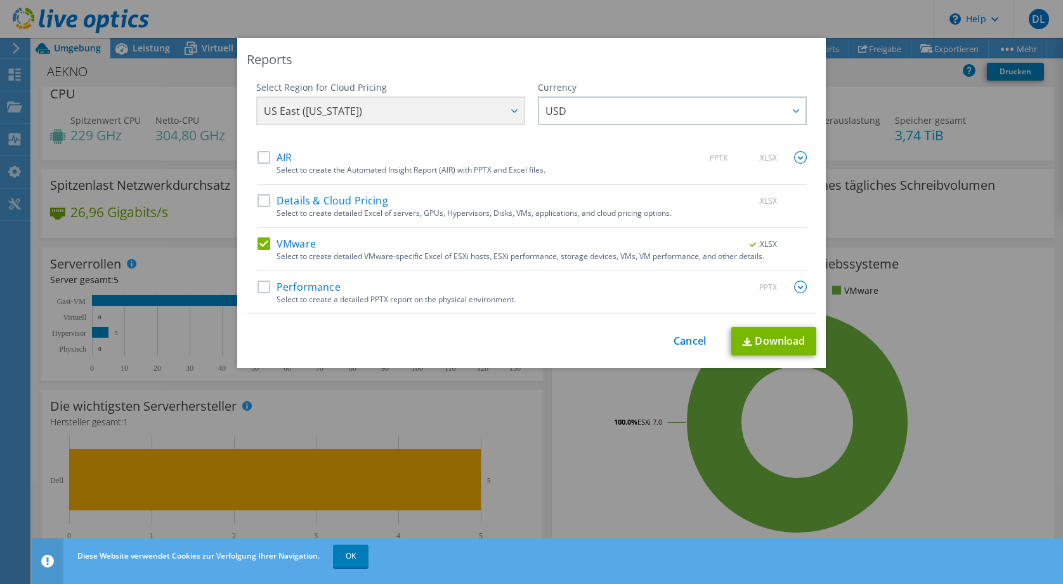
click at [0, 0] on input "Performance" at bounding box center [0, 0] width 0 height 0
click at [418, 118] on div "US East ([US_STATE]) [GEOGRAPHIC_DATA] ([GEOGRAPHIC_DATA]) [GEOGRAPHIC_DATA] ([…" at bounding box center [390, 112] width 269 height 32
click at [471, 114] on div "US East ([US_STATE]) [GEOGRAPHIC_DATA] ([GEOGRAPHIC_DATA]) [GEOGRAPHIC_DATA] ([…" at bounding box center [390, 112] width 269 height 32
click at [575, 112] on span "USD" at bounding box center [676, 111] width 260 height 26
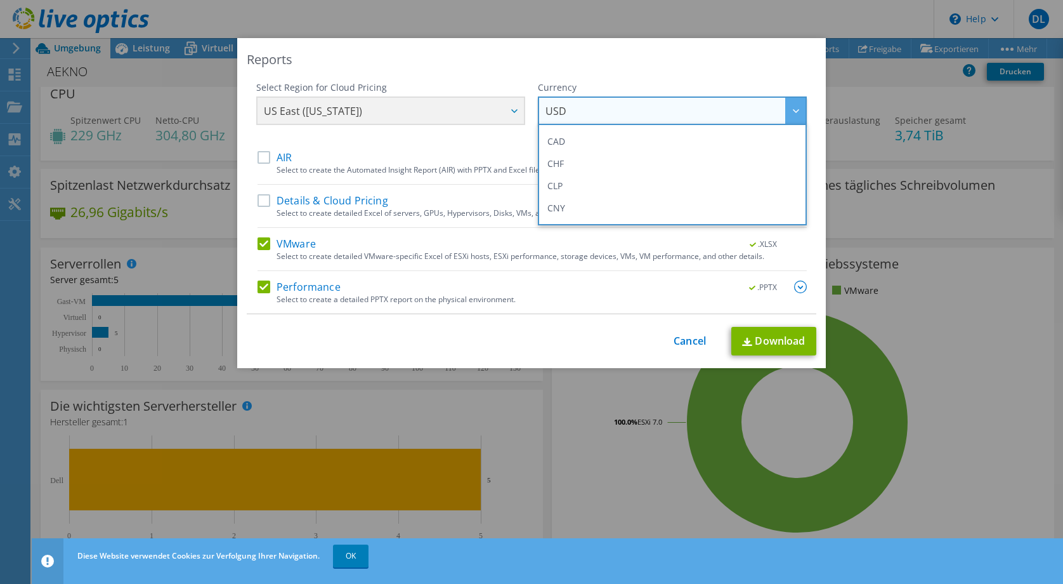
scroll to position [127, 0]
click at [594, 181] on li "EUR" at bounding box center [672, 189] width 263 height 22
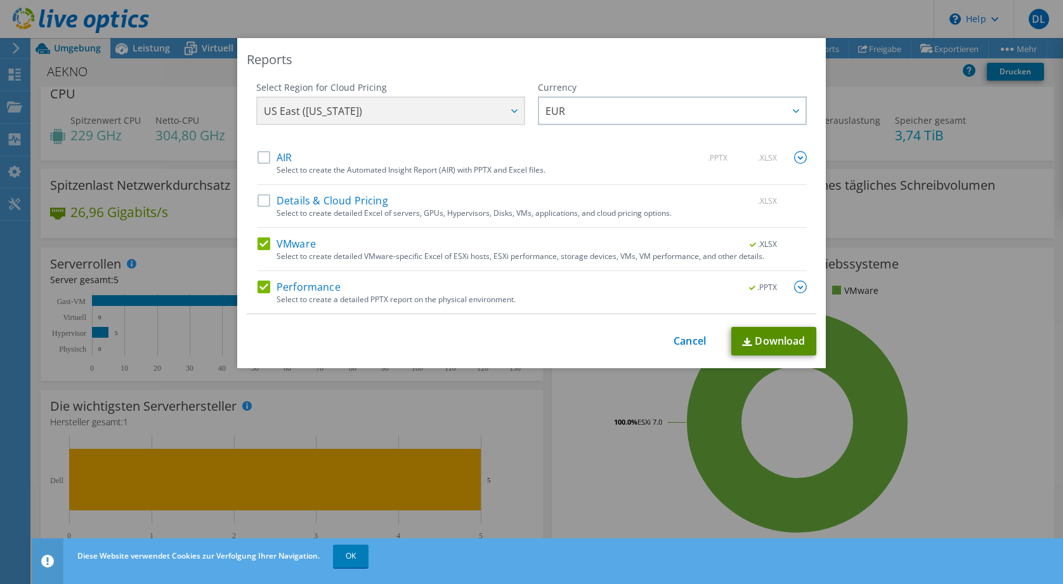
click at [766, 337] on link "Download" at bounding box center [773, 341] width 85 height 29
click at [676, 339] on link "Cancel" at bounding box center [690, 341] width 32 height 12
